Goal: Task Accomplishment & Management: Use online tool/utility

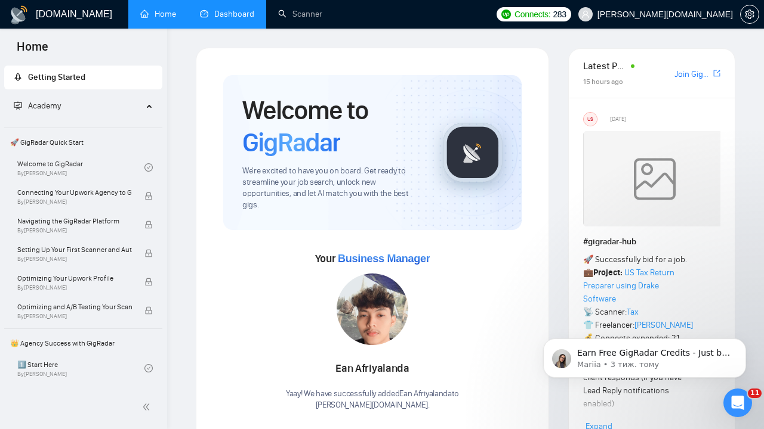
click at [233, 15] on link "Dashboard" at bounding box center [227, 14] width 54 height 10
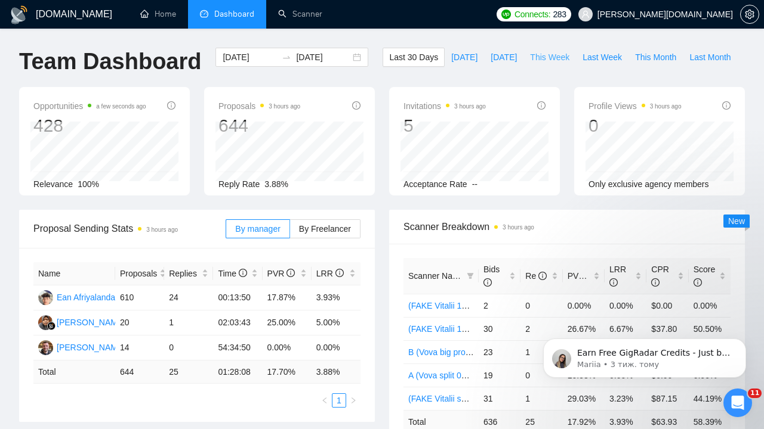
click at [543, 57] on span "This Week" at bounding box center [549, 57] width 39 height 13
type input "[DATE]"
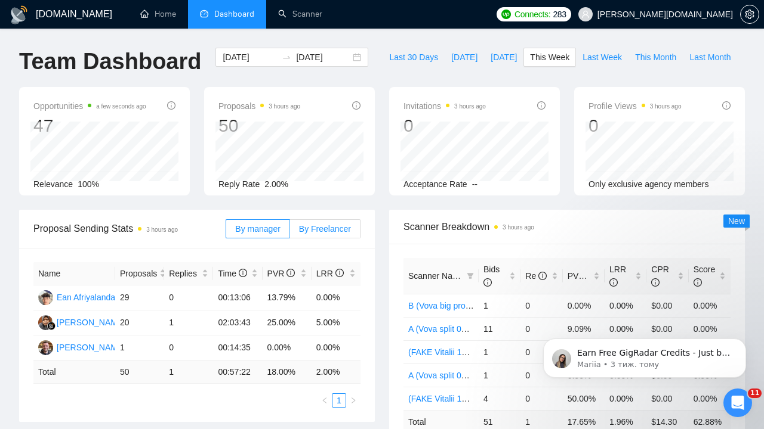
click at [329, 228] on span "By Freelancer" at bounding box center [325, 229] width 52 height 10
click at [290, 232] on input "By Freelancer" at bounding box center [290, 232] width 0 height 0
click at [617, 58] on span "Last Week" at bounding box center [601, 57] width 39 height 13
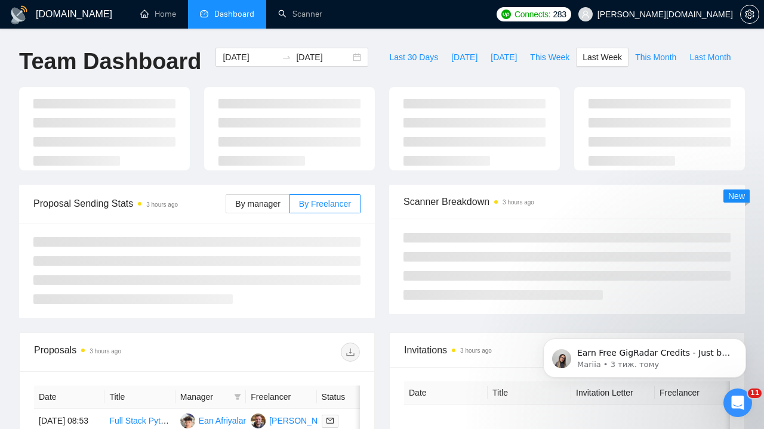
type input "[DATE]"
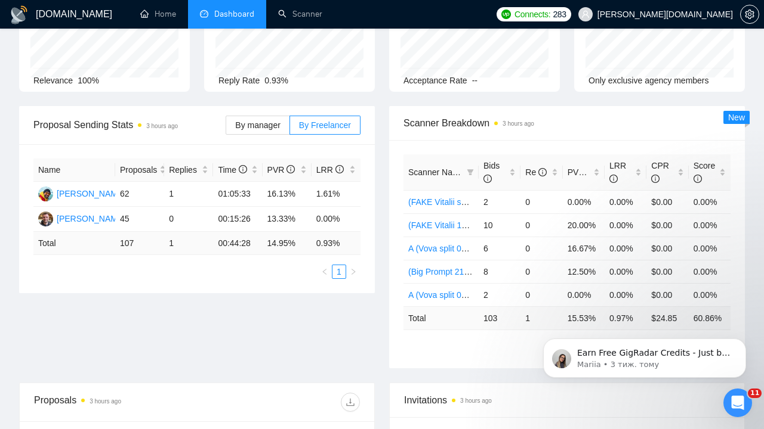
scroll to position [110, 0]
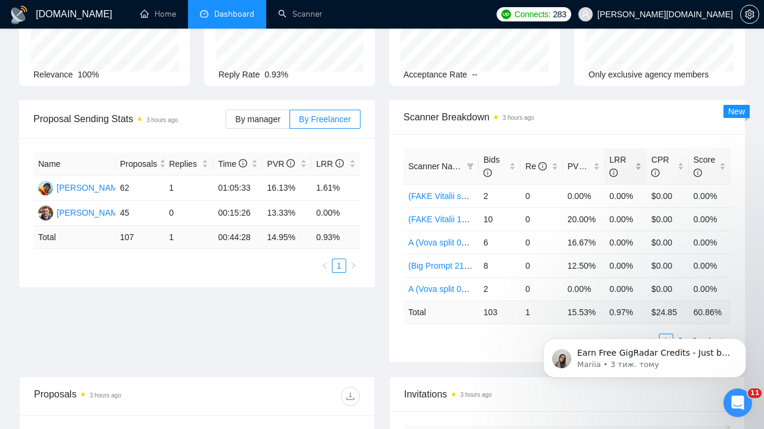
click at [617, 159] on span "LRR" at bounding box center [617, 166] width 17 height 23
click at [529, 169] on span "Re" at bounding box center [535, 167] width 21 height 10
click at [577, 166] on span "PVR" at bounding box center [581, 167] width 28 height 10
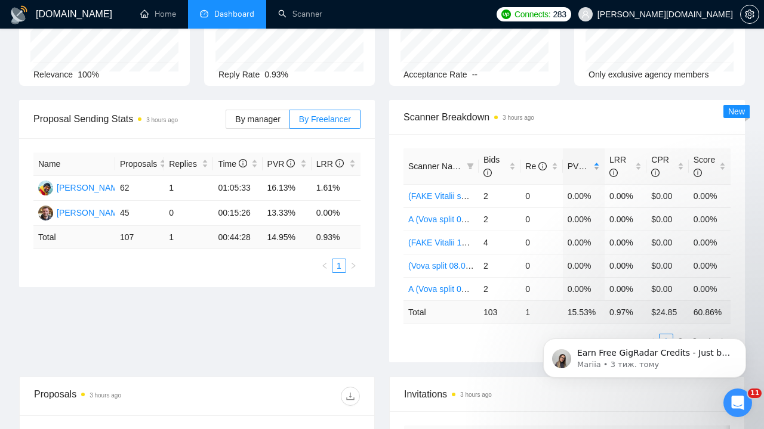
click at [577, 166] on span "PVR" at bounding box center [581, 167] width 28 height 10
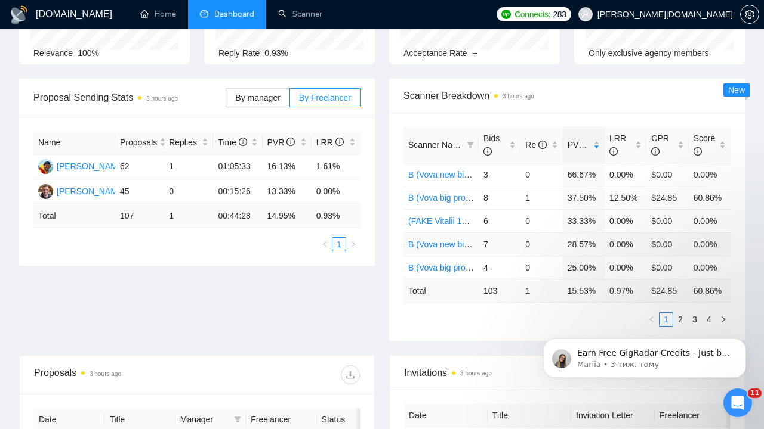
scroll to position [137, 0]
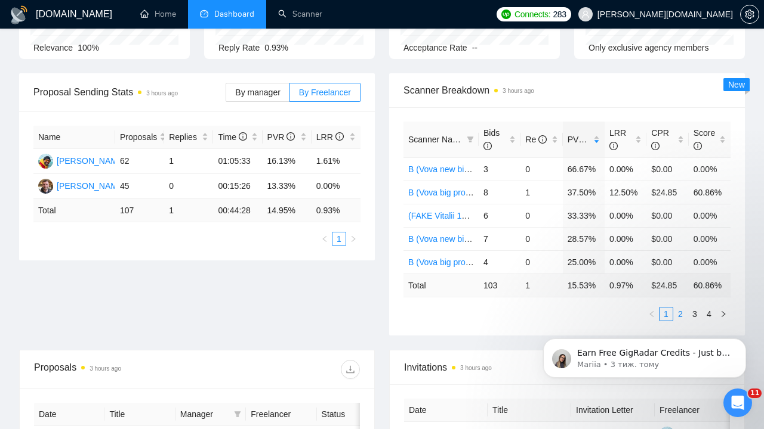
click at [679, 312] on link "2" at bounding box center [679, 314] width 13 height 13
click at [688, 312] on div "Earn Free GigRadar Credits - Just by Sharing Your Story! 💬 Want more credits fo…" at bounding box center [644, 303] width 220 height 149
click at [697, 325] on div "Earn Free GigRadar Credits - Just by Sharing Your Story! 💬 Want more credits fo…" at bounding box center [644, 303] width 220 height 149
click at [687, 312] on div "Earn Free GigRadar Credits - Just by Sharing Your Story! 💬 Want more credits fo…" at bounding box center [644, 303] width 220 height 149
click at [688, 313] on div "Earn Free GigRadar Credits - Just by Sharing Your Story! 💬 Want more credits fo…" at bounding box center [644, 303] width 220 height 149
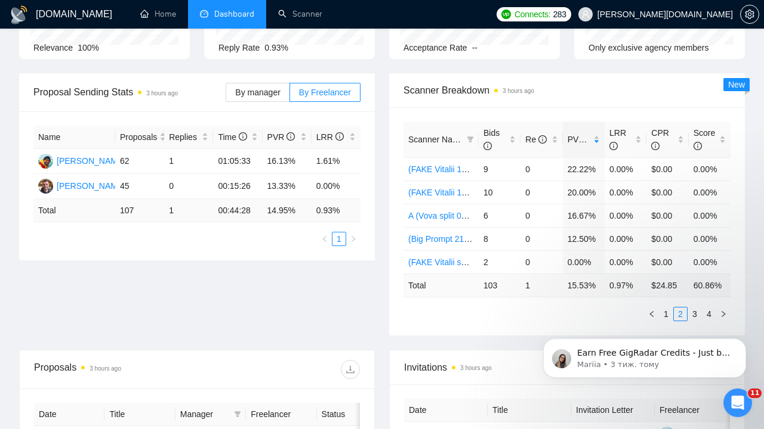
click at [689, 311] on div "Earn Free GigRadar Credits - Just by Sharing Your Story! 💬 Want more credits fo…" at bounding box center [644, 303] width 220 height 149
click at [687, 313] on div "Earn Free GigRadar Credits - Just by Sharing Your Story! 💬 Want more credits fo…" at bounding box center [644, 303] width 220 height 149
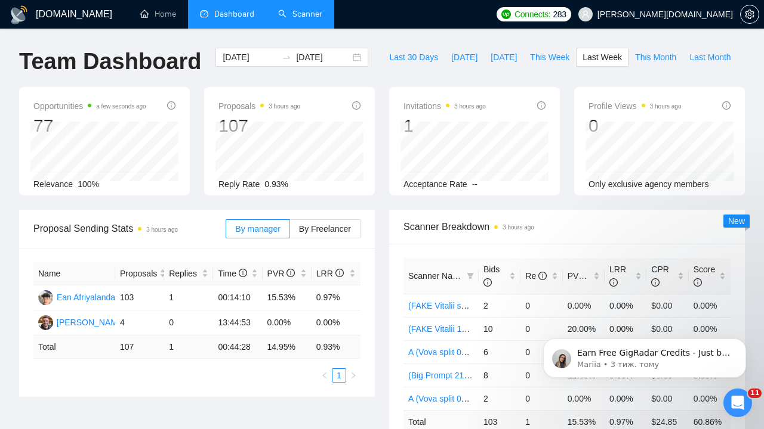
click at [297, 11] on link "Scanner" at bounding box center [300, 14] width 44 height 10
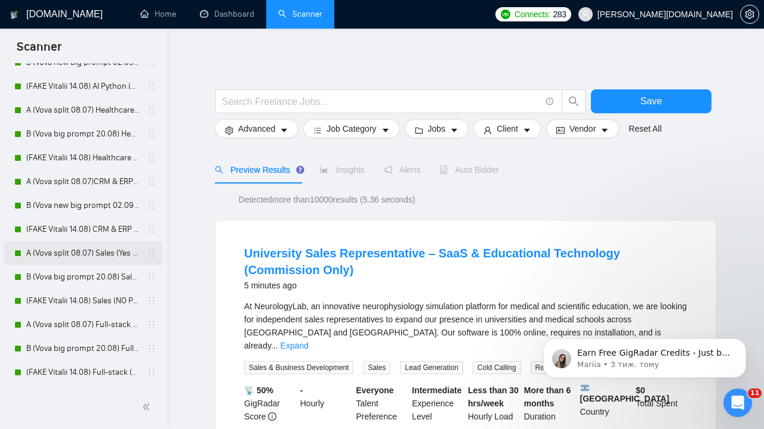
scroll to position [240, 0]
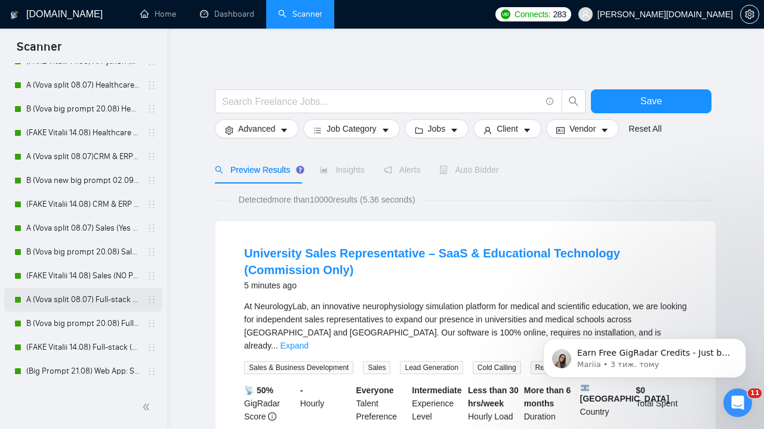
click at [76, 302] on link "A (Vova split 08.07) Full-stack (Yes Prompt 13.08)" at bounding box center [82, 300] width 113 height 24
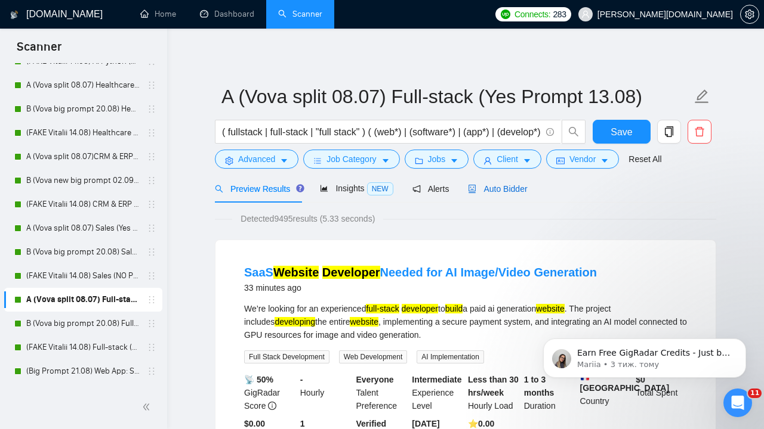
click at [514, 195] on div "Auto Bidder" at bounding box center [497, 189] width 59 height 13
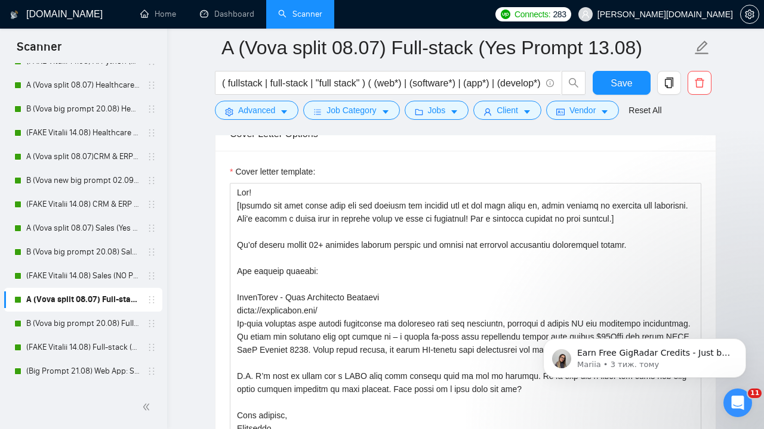
scroll to position [1532, 0]
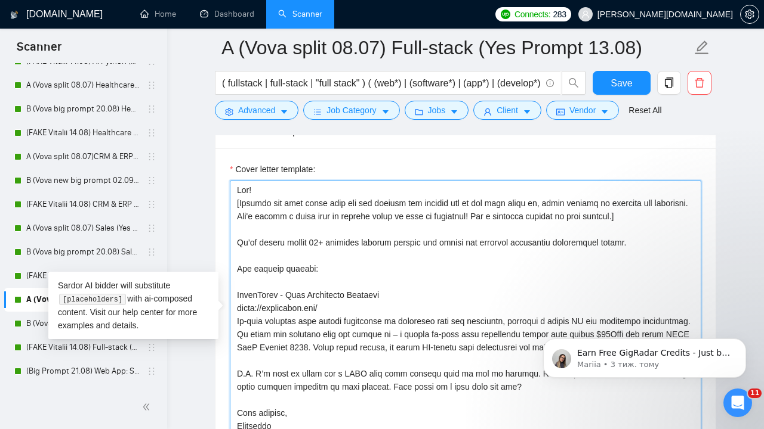
drag, startPoint x: 237, startPoint y: 203, endPoint x: 655, endPoint y: 225, distance: 418.7
click at [655, 225] on textarea "Cover letter template:" at bounding box center [465, 315] width 471 height 268
click at [601, 249] on textarea "Cover letter template:" at bounding box center [465, 315] width 471 height 268
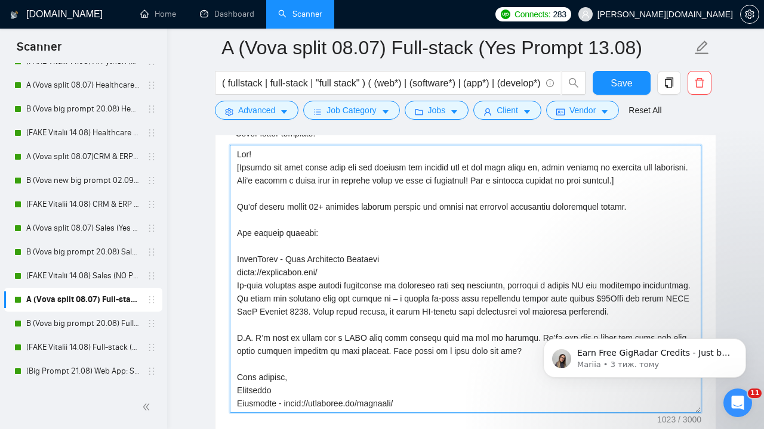
scroll to position [1588, 0]
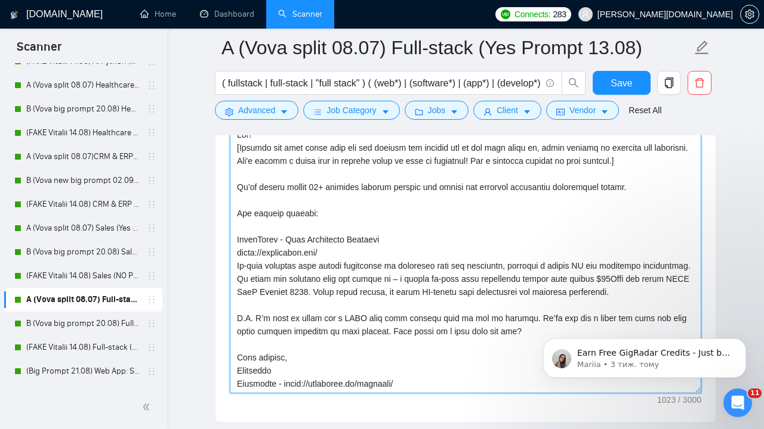
drag, startPoint x: 237, startPoint y: 225, endPoint x: 329, endPoint y: 300, distance: 118.8
click at [329, 300] on textarea "Cover letter template:" at bounding box center [465, 259] width 471 height 268
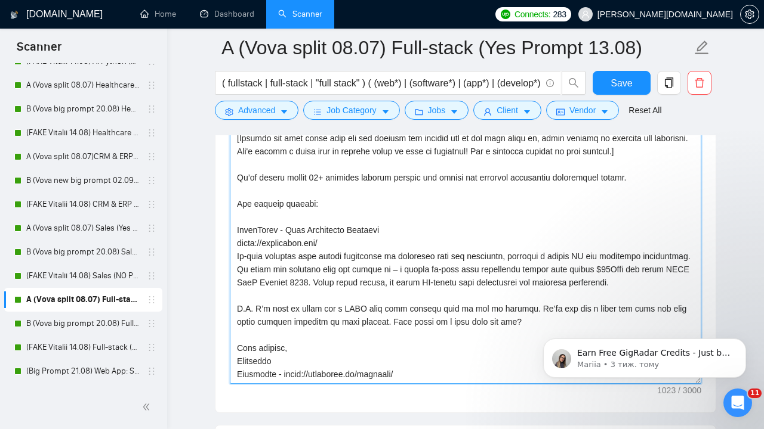
scroll to position [1600, 0]
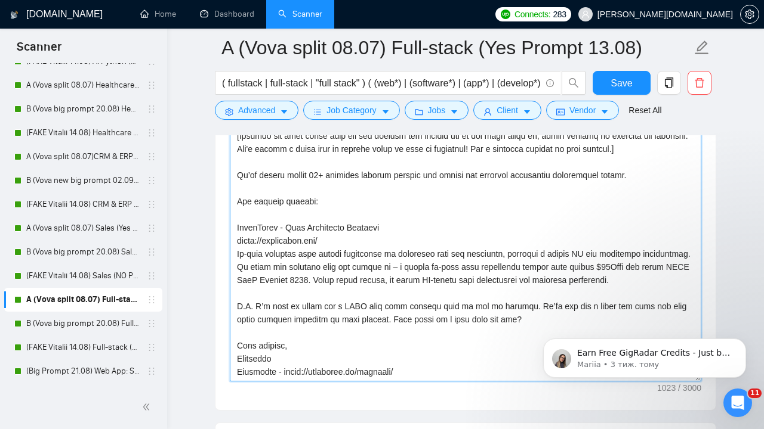
click at [345, 240] on textarea "Cover letter template:" at bounding box center [465, 247] width 471 height 268
click at [259, 268] on textarea "Cover letter template:" at bounding box center [465, 247] width 471 height 268
type textarea "Hey! [Mention one pain point from the job posting and explain how we can help s…"
click at [363, 308] on textarea "Cover letter template:" at bounding box center [465, 247] width 471 height 268
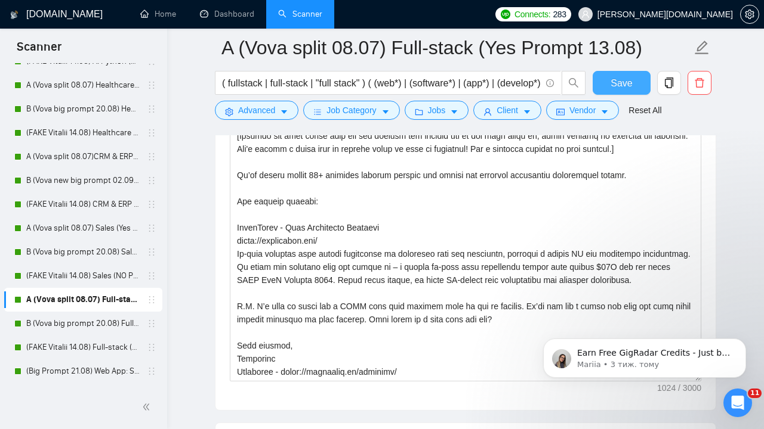
click at [614, 84] on span "Save" at bounding box center [620, 83] width 21 height 15
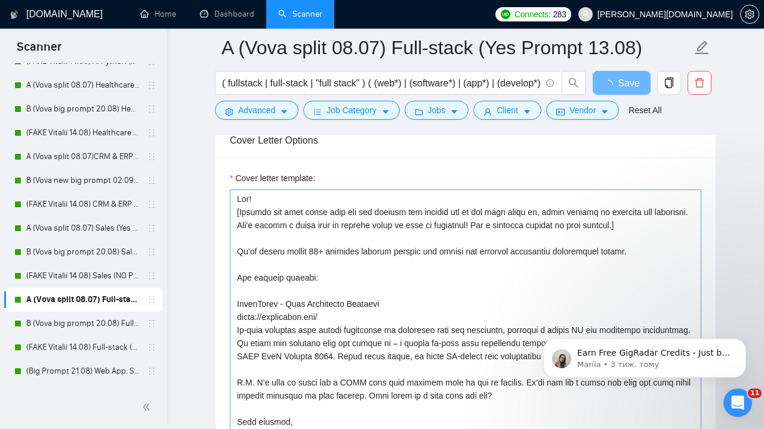
scroll to position [1522, 0]
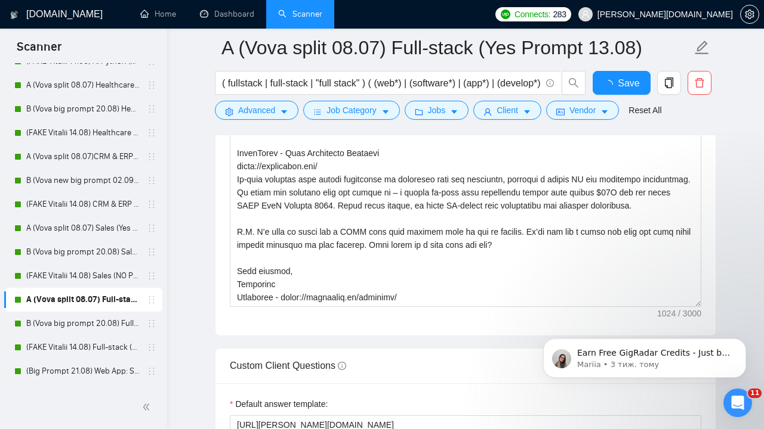
checkbox input "true"
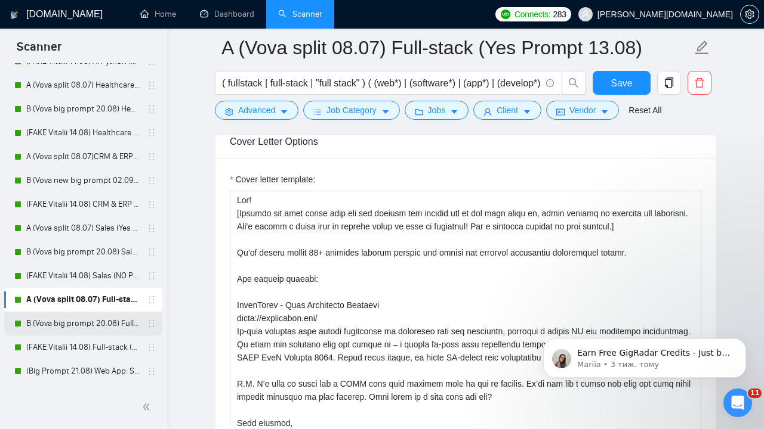
click at [82, 322] on link "B (Vova big prompt 20.08) Full-stack" at bounding box center [82, 324] width 113 height 24
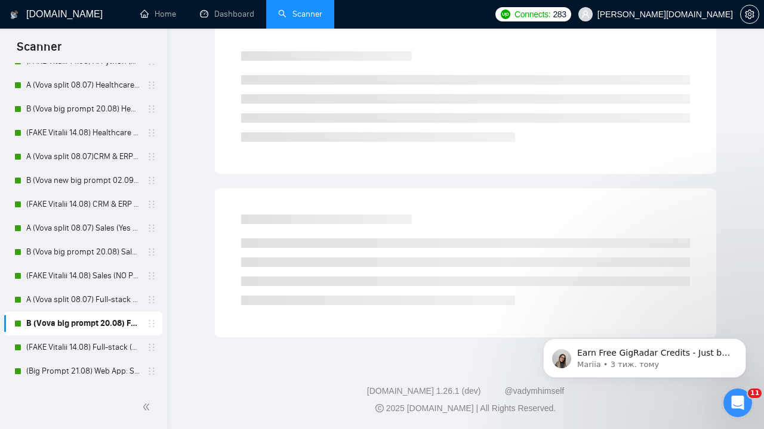
scroll to position [6, 0]
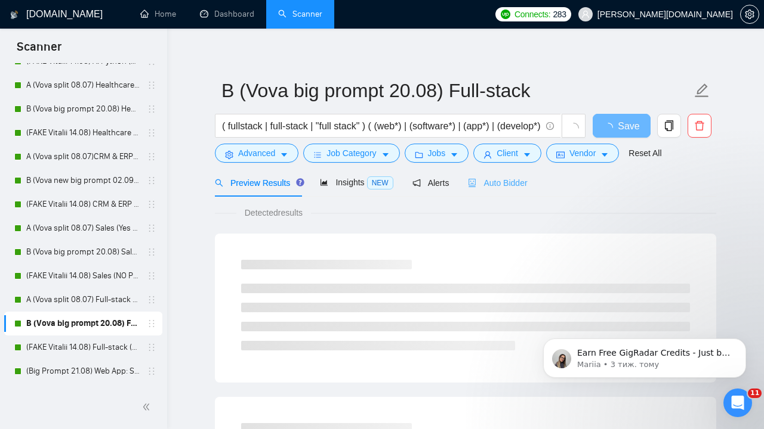
click at [517, 176] on div "Auto Bidder" at bounding box center [497, 183] width 59 height 28
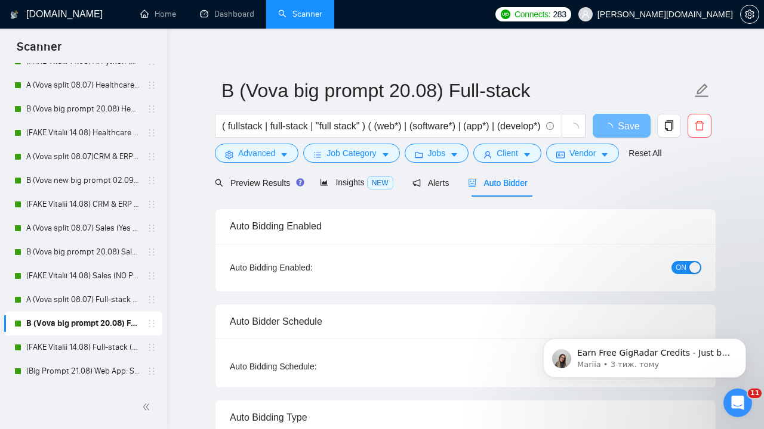
radio input "false"
radio input "true"
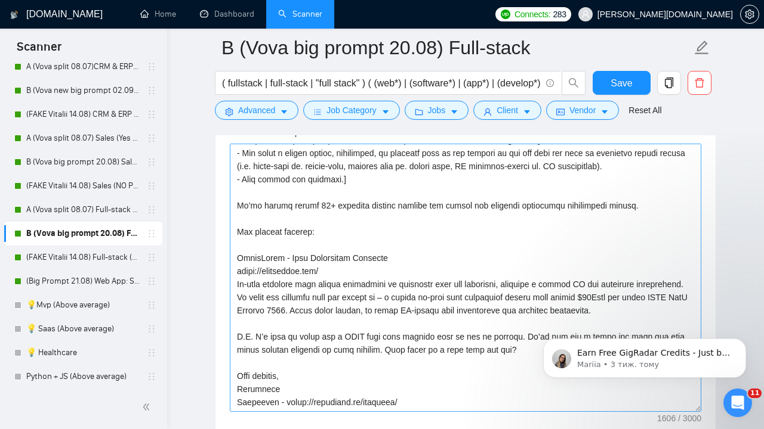
scroll to position [1575, 0]
